Goal: Ask a question

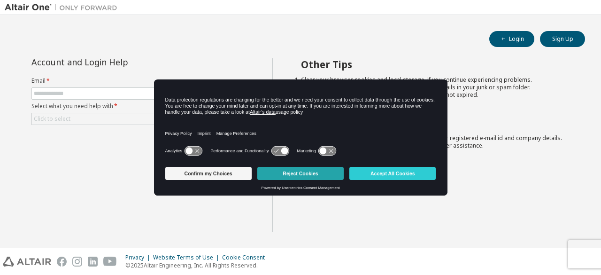
click at [271, 169] on button "Reject Cookies" at bounding box center [300, 173] width 86 height 13
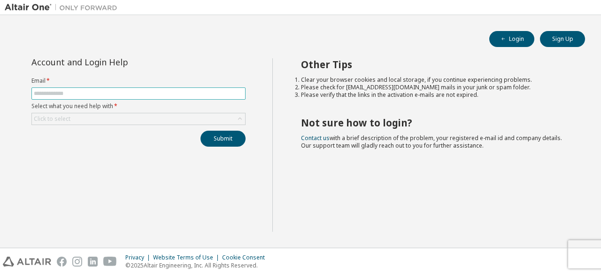
click at [113, 96] on input "text" at bounding box center [138, 94] width 209 height 8
click at [66, 139] on div "Submit" at bounding box center [138, 139] width 214 height 16
click at [72, 93] on input "text" at bounding box center [138, 94] width 209 height 8
type input "**********"
click at [97, 116] on div "Click to select" at bounding box center [138, 118] width 213 height 11
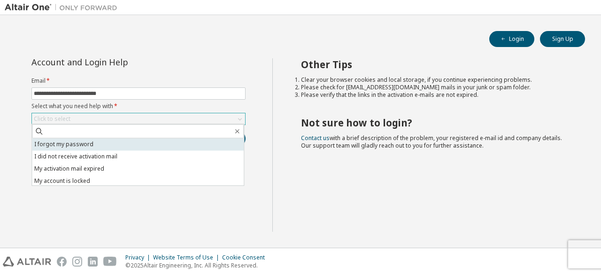
click at [96, 143] on li "I forgot my password" at bounding box center [138, 144] width 212 height 12
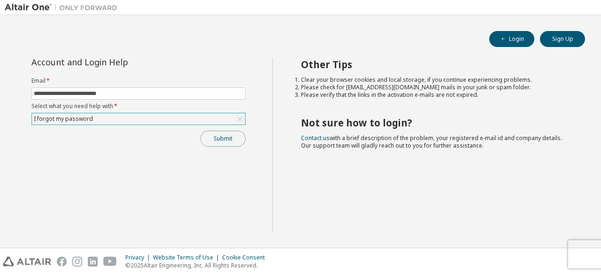
click at [211, 137] on button "Submit" at bounding box center [223, 139] width 45 height 16
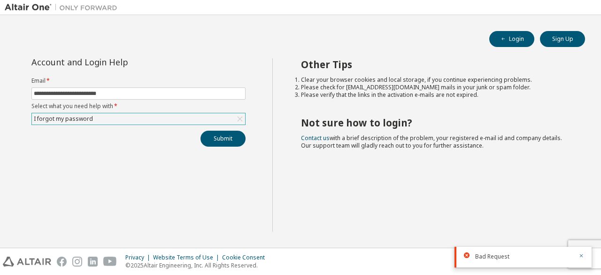
click at [141, 118] on div "I forgot my password" at bounding box center [138, 118] width 213 height 11
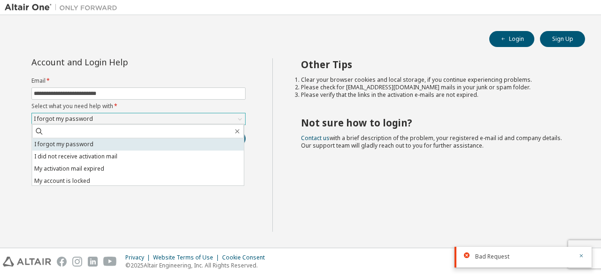
click at [135, 142] on li "I forgot my password" at bounding box center [138, 144] width 212 height 12
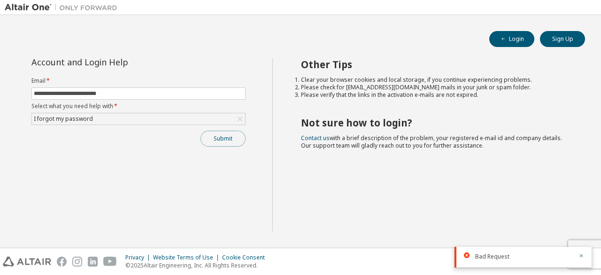
click at [224, 137] on button "Submit" at bounding box center [223, 139] width 45 height 16
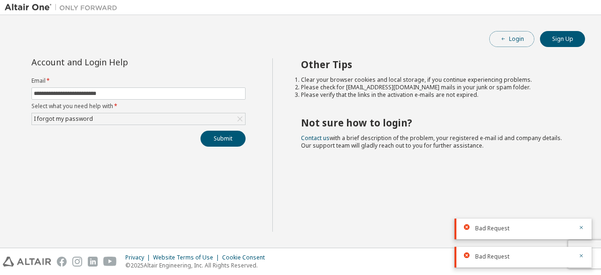
click at [497, 40] on button "Login" at bounding box center [511, 39] width 45 height 16
